Goal: Navigation & Orientation: Find specific page/section

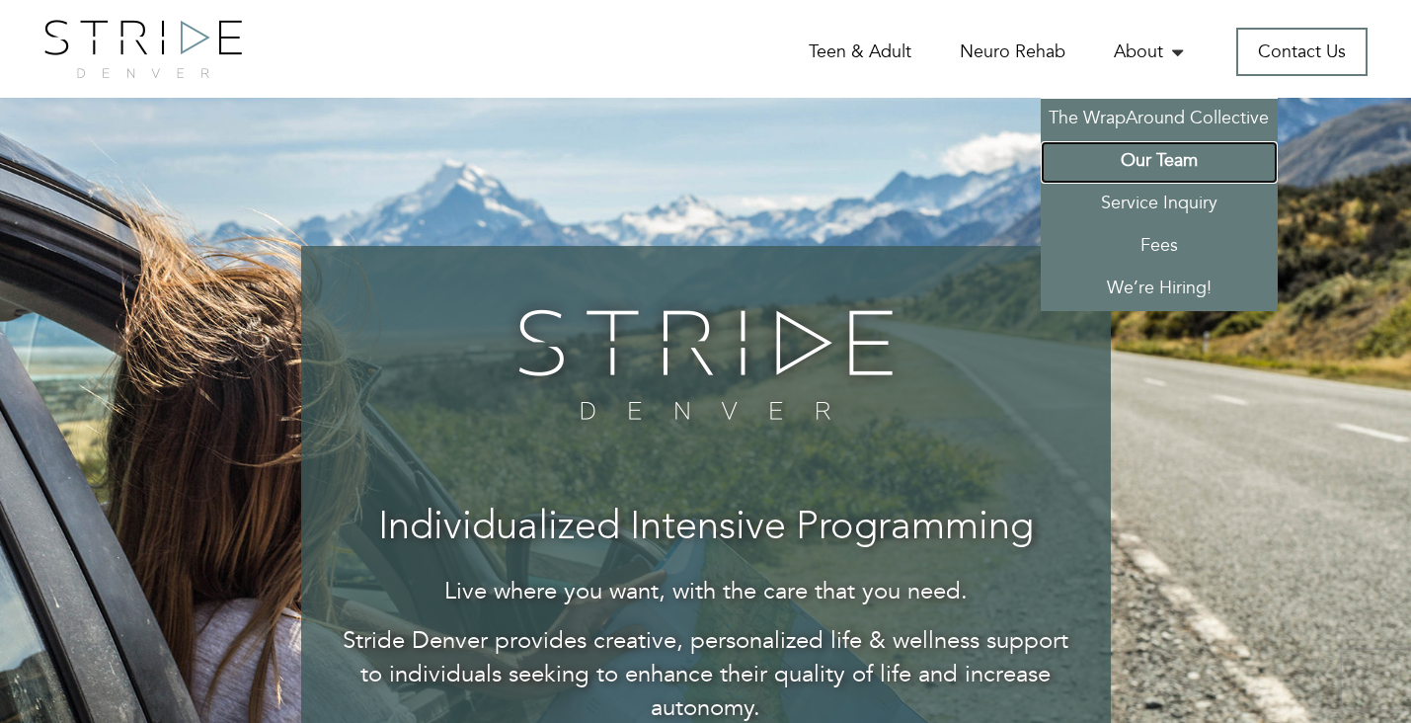
click at [1129, 169] on link "Our Team" at bounding box center [1159, 162] width 237 height 42
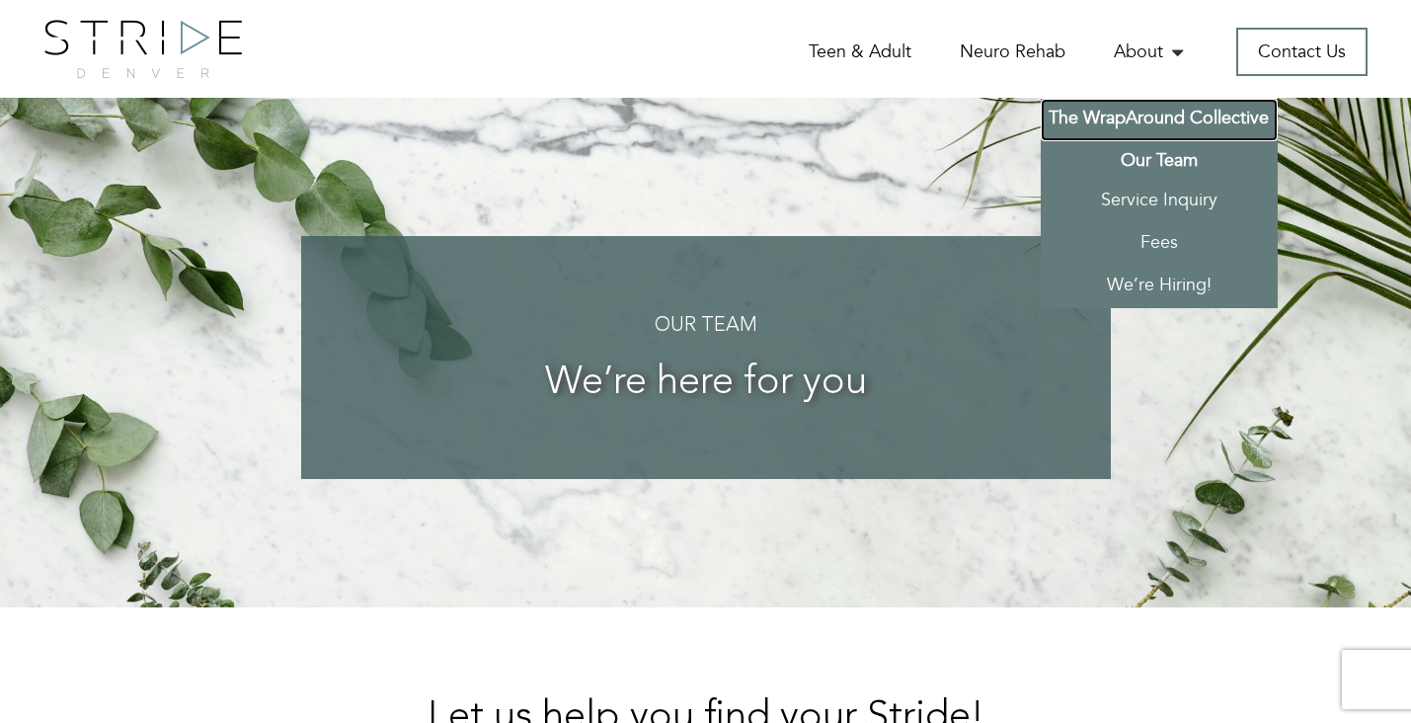
click at [1165, 120] on link "The WrapAround Collective" at bounding box center [1159, 120] width 237 height 42
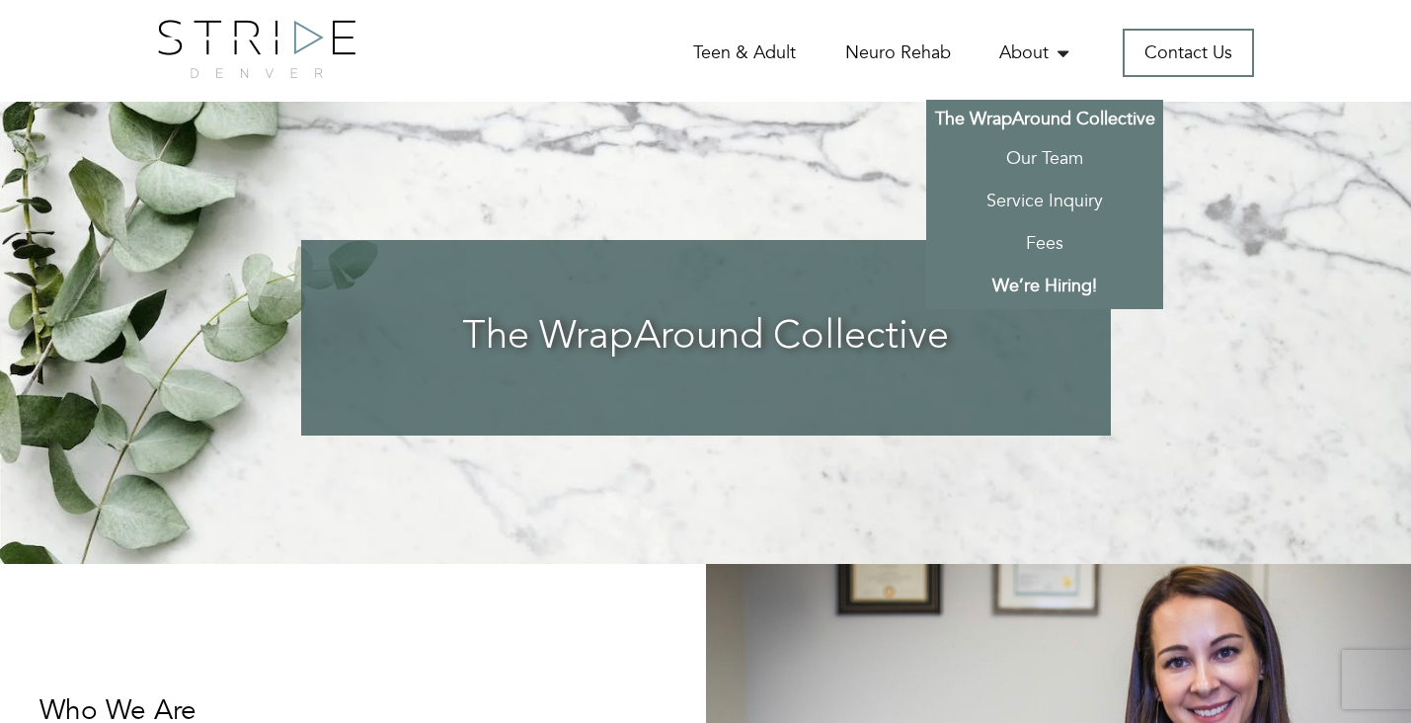
click at [1044, 287] on link "We’re Hiring!" at bounding box center [1044, 288] width 237 height 42
